Goal: Communication & Community: Answer question/provide support

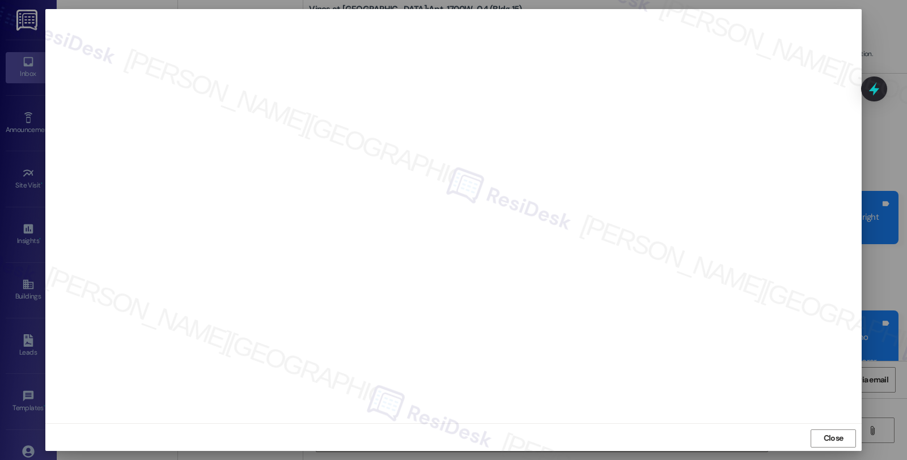
scroll to position [2798, 0]
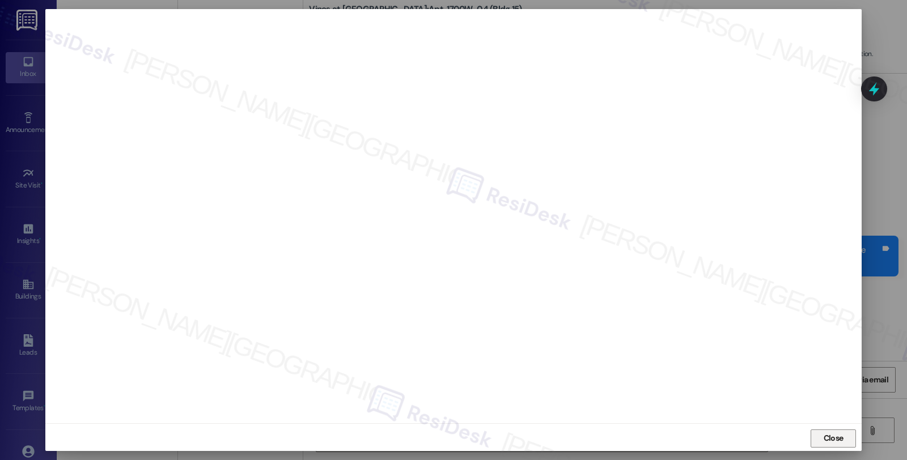
click at [828, 431] on span "Close" at bounding box center [833, 438] width 24 height 17
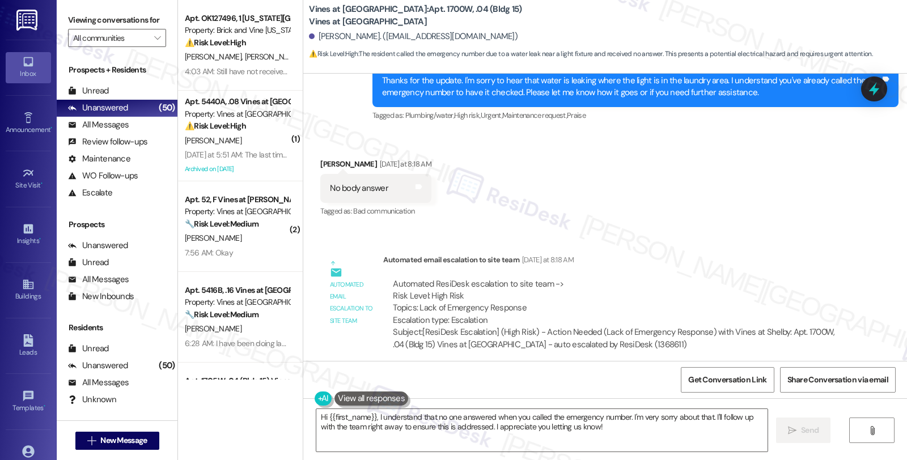
scroll to position [3030, 0]
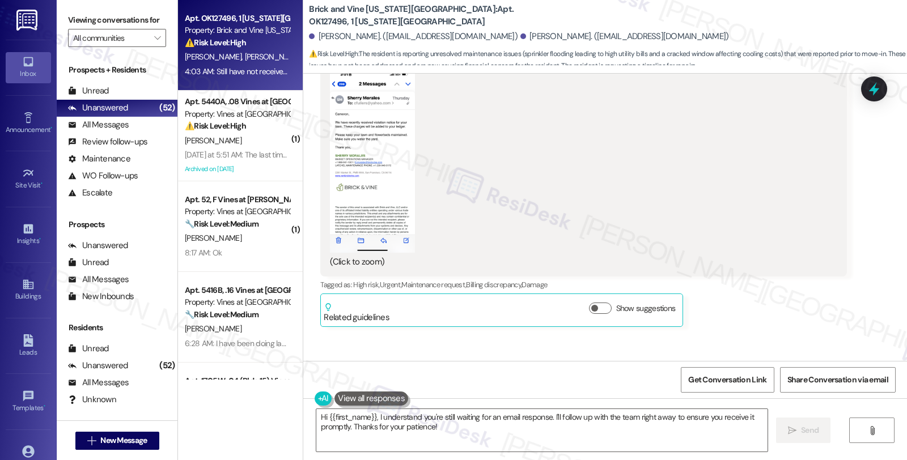
scroll to position [1070, 0]
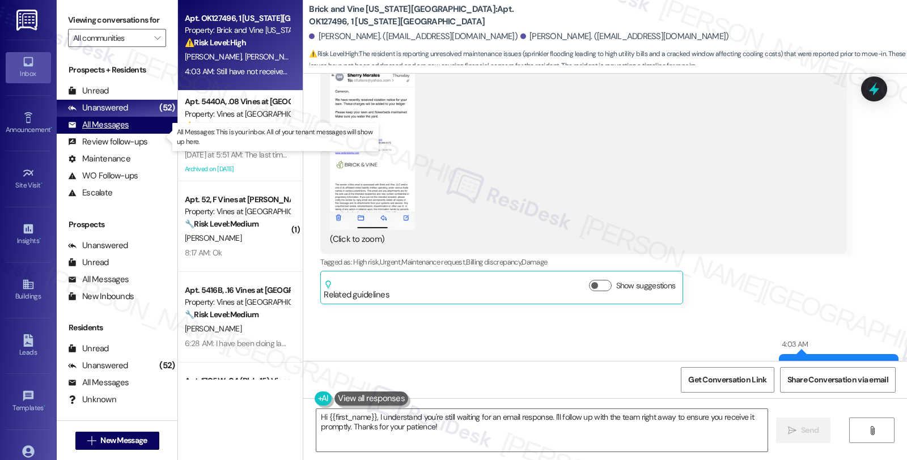
click at [120, 131] on div "All Messages" at bounding box center [98, 125] width 61 height 12
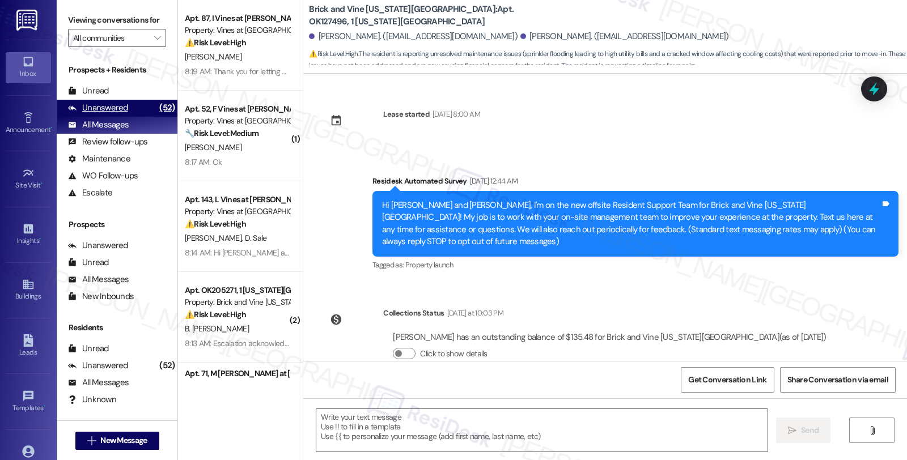
scroll to position [1316, 0]
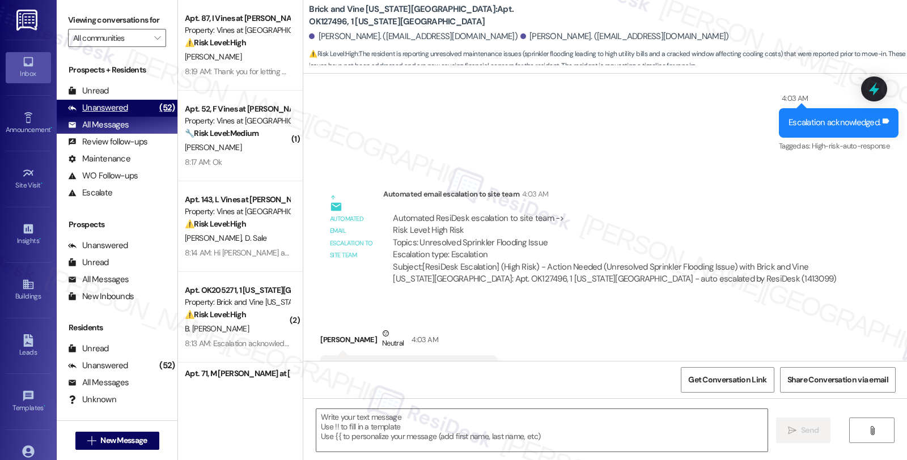
type textarea "Fetching suggested responses. Please feel free to read through the conversation…"
click at [120, 114] on div "Unanswered" at bounding box center [98, 108] width 60 height 12
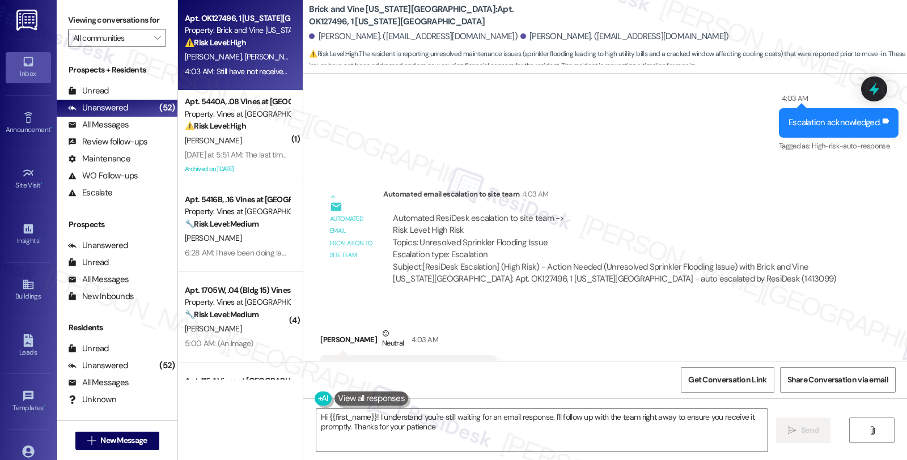
type textarea "Hi {{first_name}}! I understand you're still waiting for an email response. I'l…"
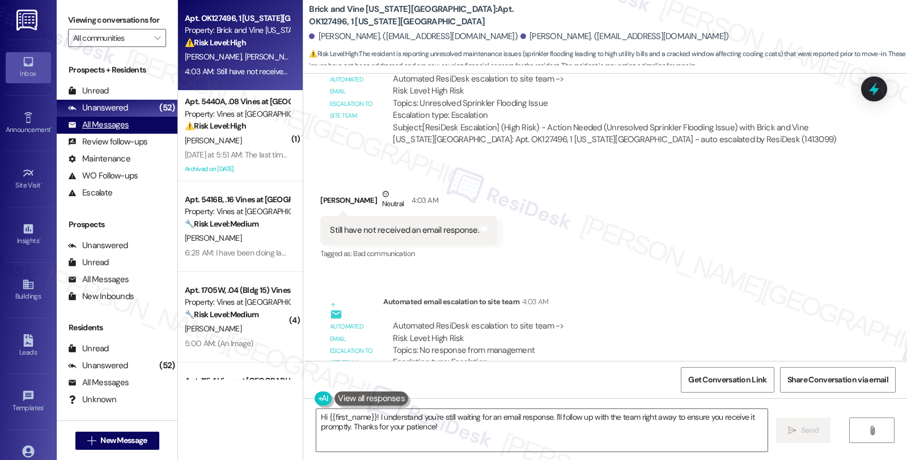
click at [127, 131] on div "All Messages" at bounding box center [98, 125] width 61 height 12
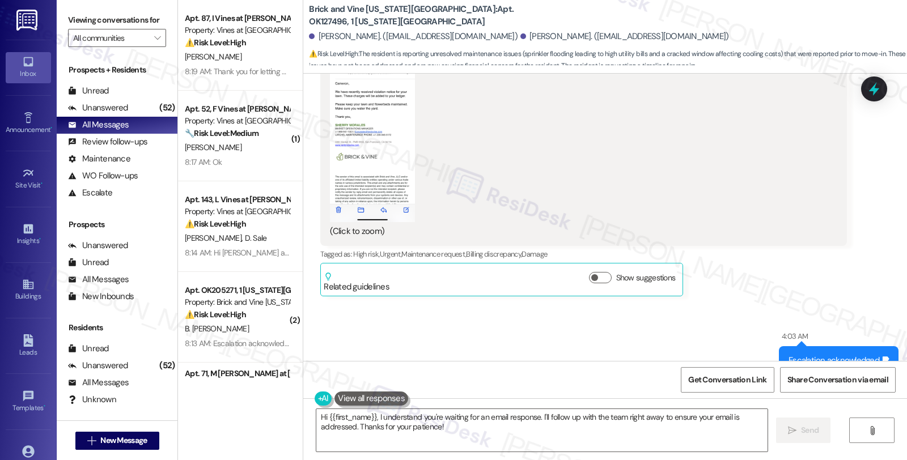
scroll to position [952, 0]
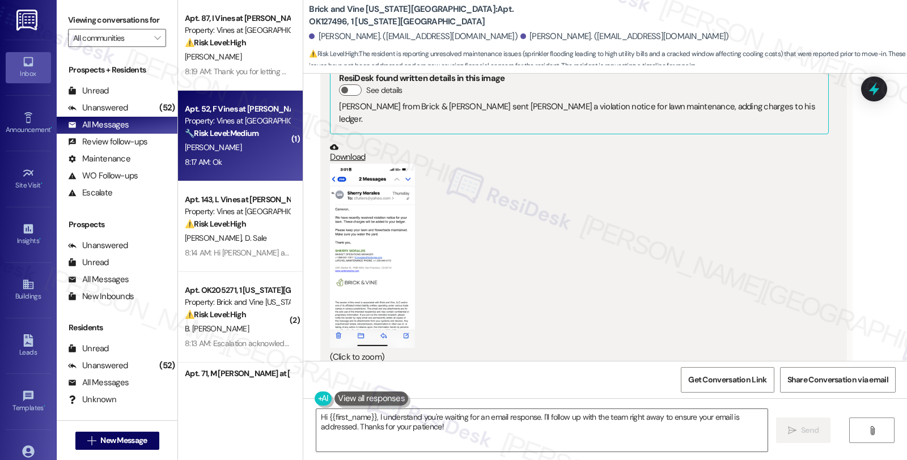
click at [243, 152] on div "[PERSON_NAME]" at bounding box center [237, 148] width 107 height 14
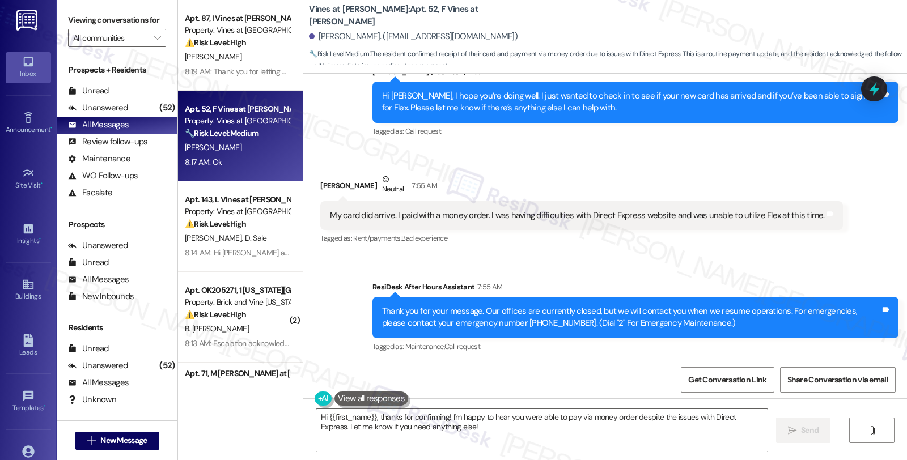
scroll to position [6220, 0]
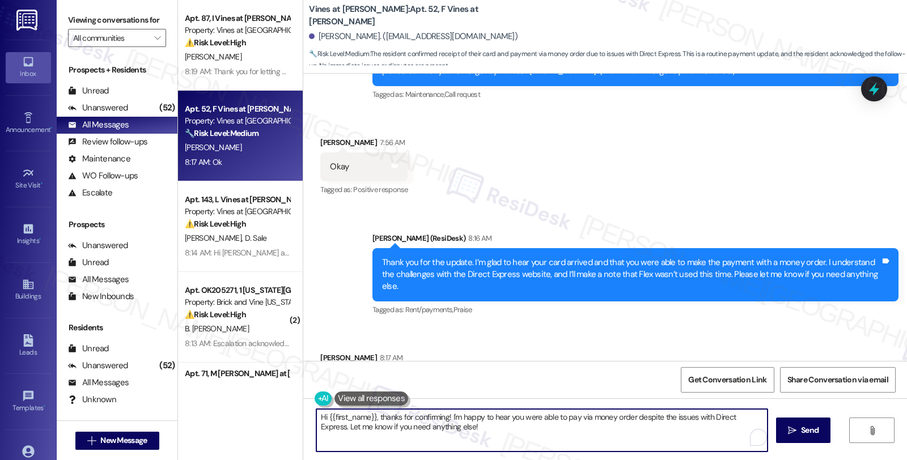
drag, startPoint x: 231, startPoint y: 430, endPoint x: 228, endPoint y: 418, distance: 11.7
click at [228, 418] on div "Apt. 87, I Vines at [PERSON_NAME] Property: Vines at [PERSON_NAME] ⚠️ Risk Leve…" at bounding box center [542, 230] width 729 height 460
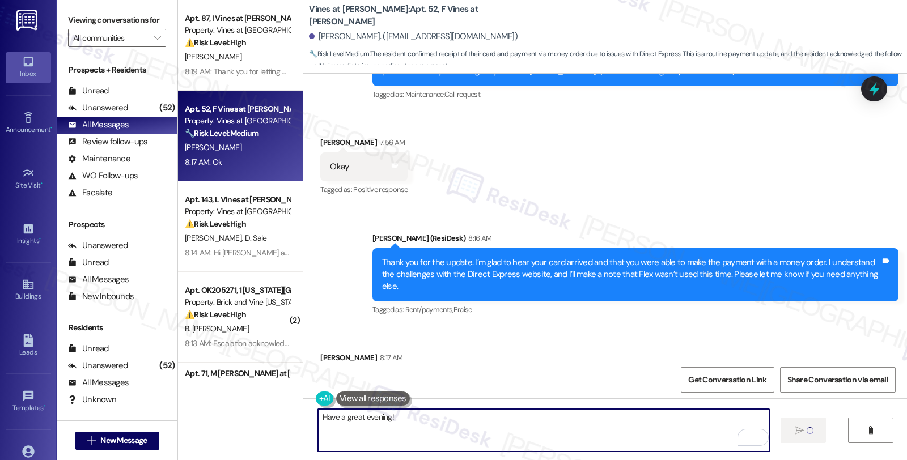
type textarea "Have a great evening!"
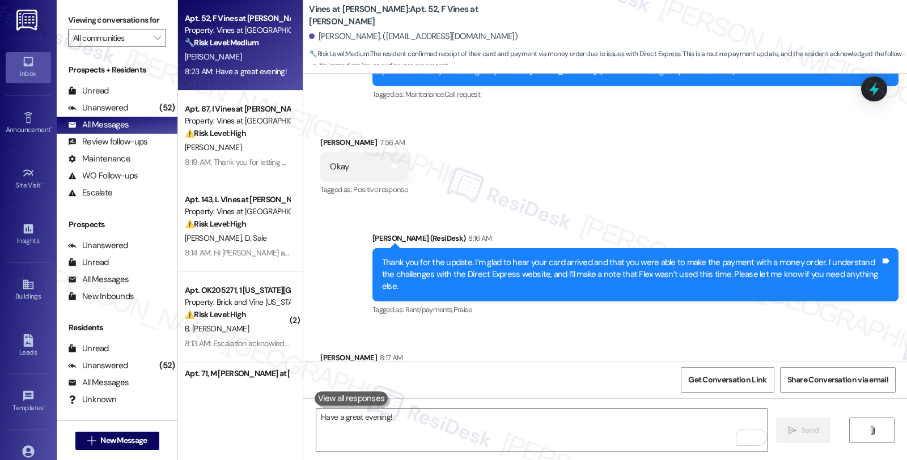
click at [790, 327] on div "Received via SMS [PERSON_NAME] 8:17 AM Ok Tags and notes Tagged as: Positive re…" at bounding box center [605, 375] width 604 height 96
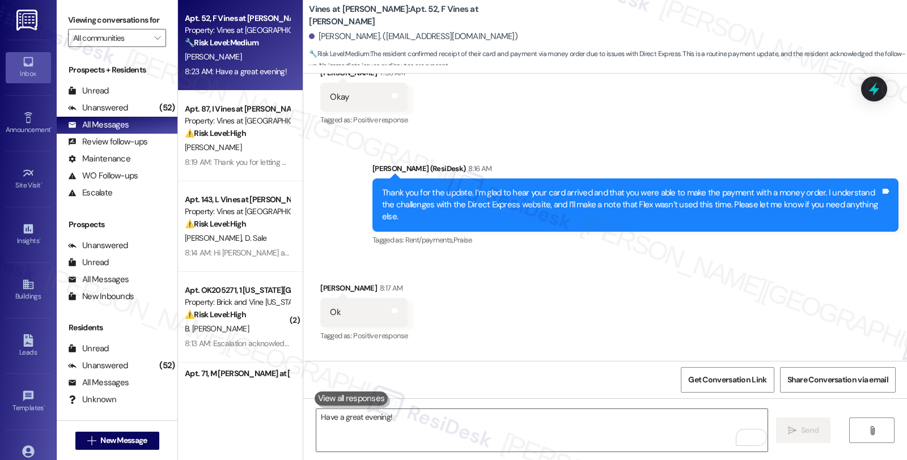
scroll to position [6300, 0]
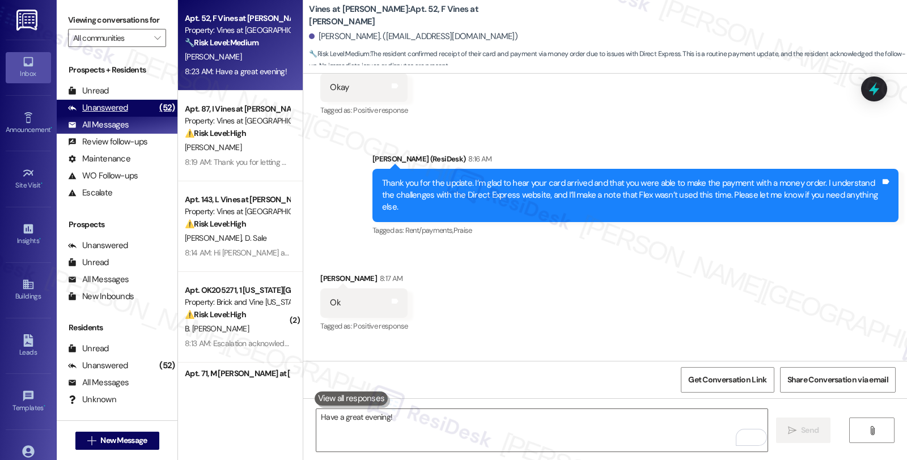
click at [117, 117] on div "Unanswered (52)" at bounding box center [117, 108] width 121 height 17
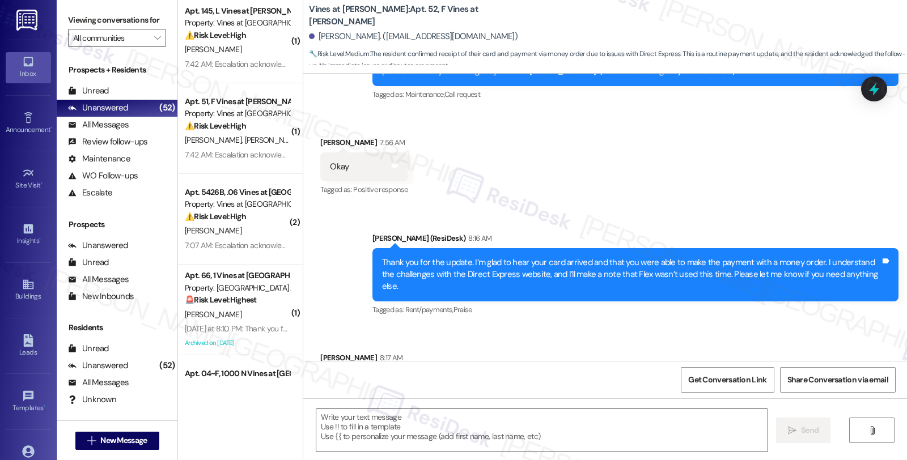
scroll to position [693, 0]
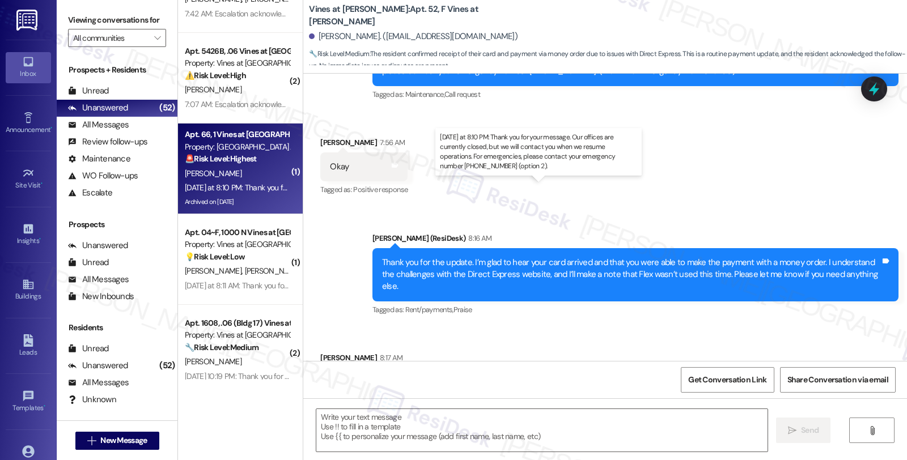
click at [245, 185] on div "[DATE] at 8:10 PM: Thank you for your message. Our offices are currently closed…" at bounding box center [548, 188] width 727 height 10
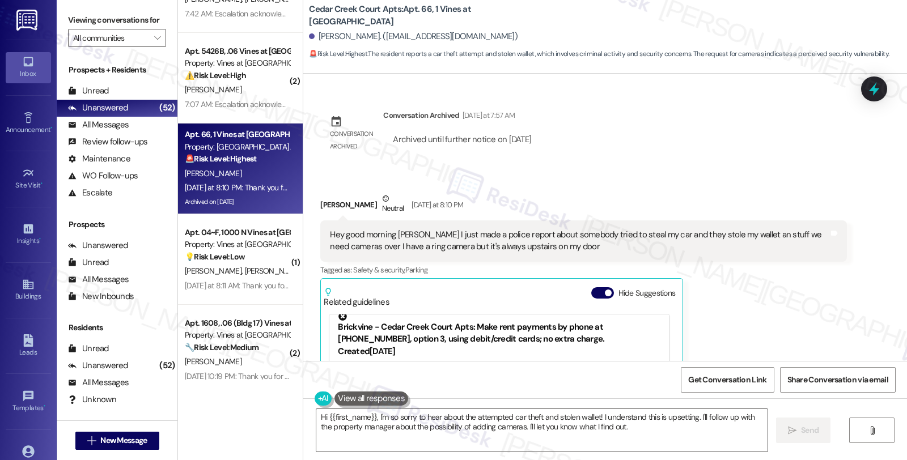
scroll to position [24074, 0]
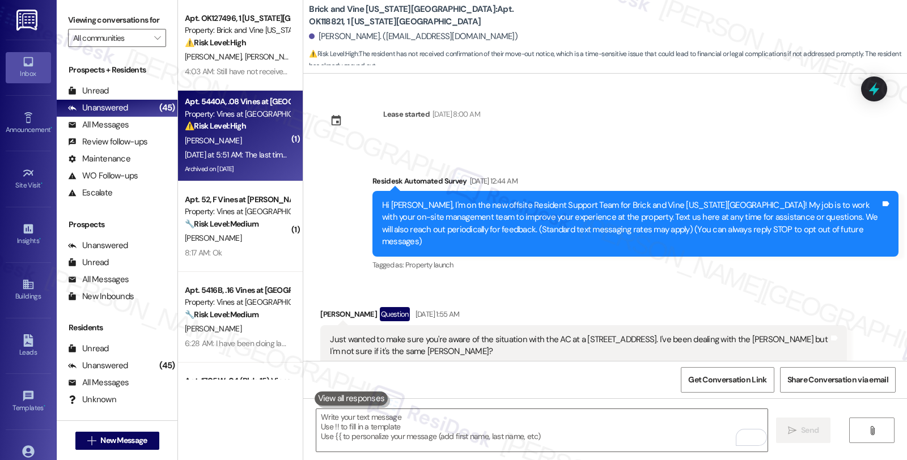
scroll to position [3015, 0]
